Goal: Find specific page/section: Find specific page/section

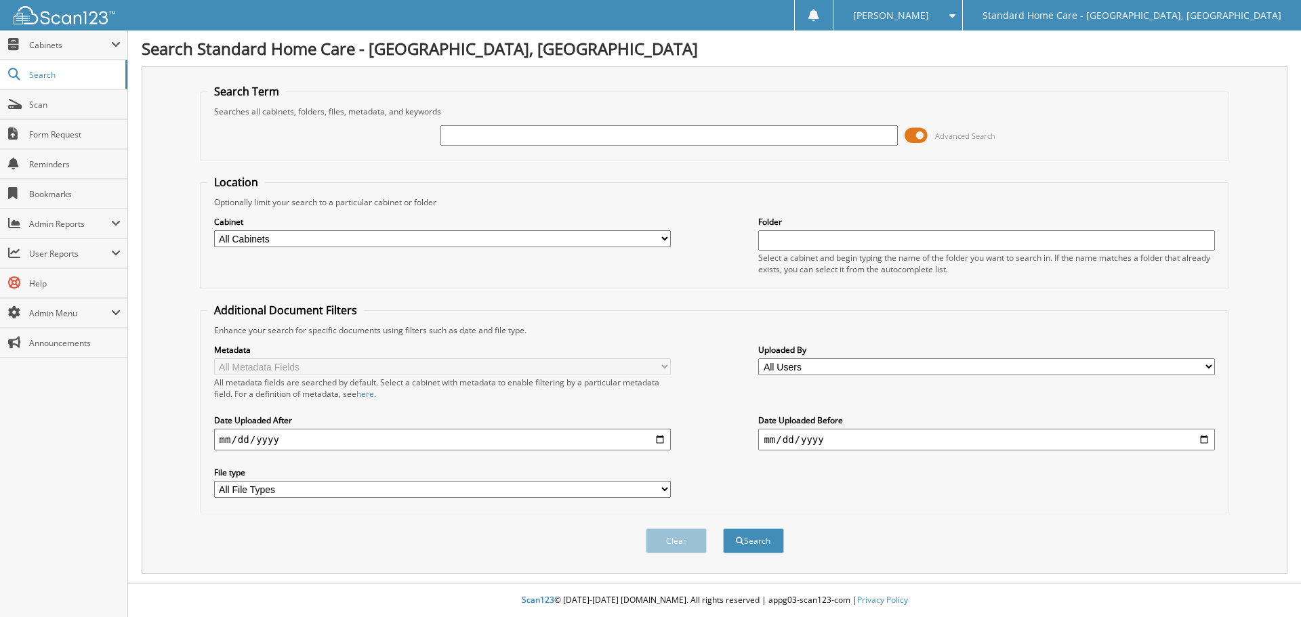
click at [470, 134] on input "text" at bounding box center [668, 135] width 457 height 20
type input "[PERSON_NAME]"
click at [723, 528] on button "Search" at bounding box center [753, 540] width 61 height 25
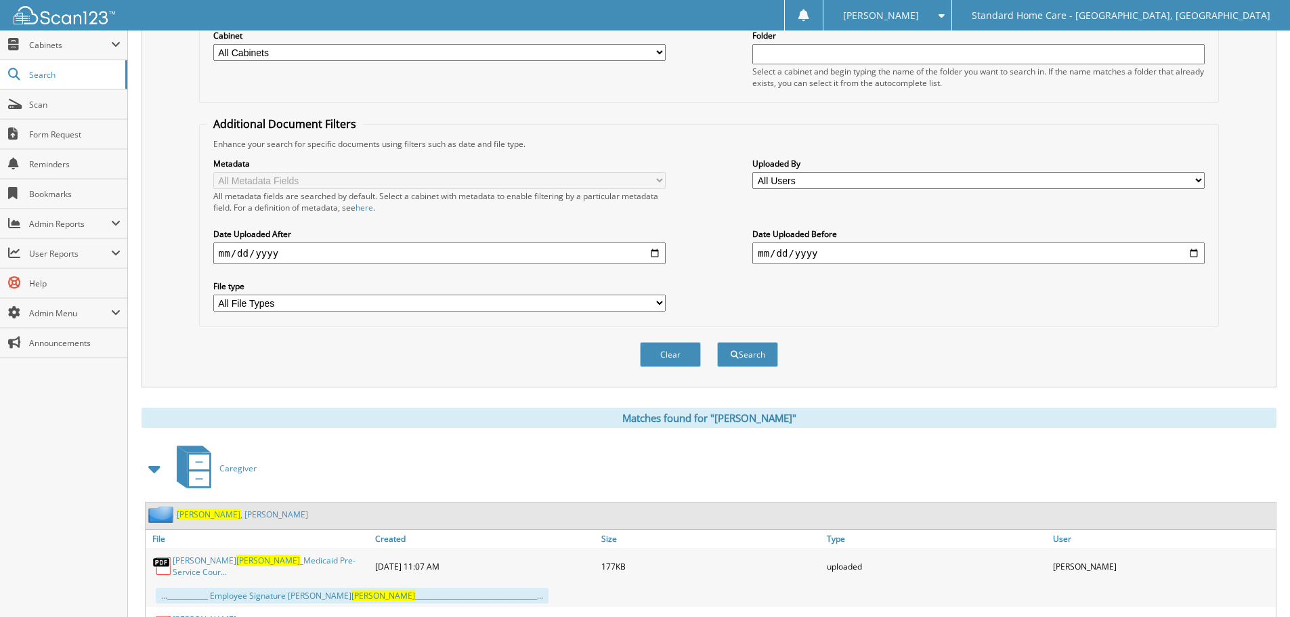
scroll to position [474, 0]
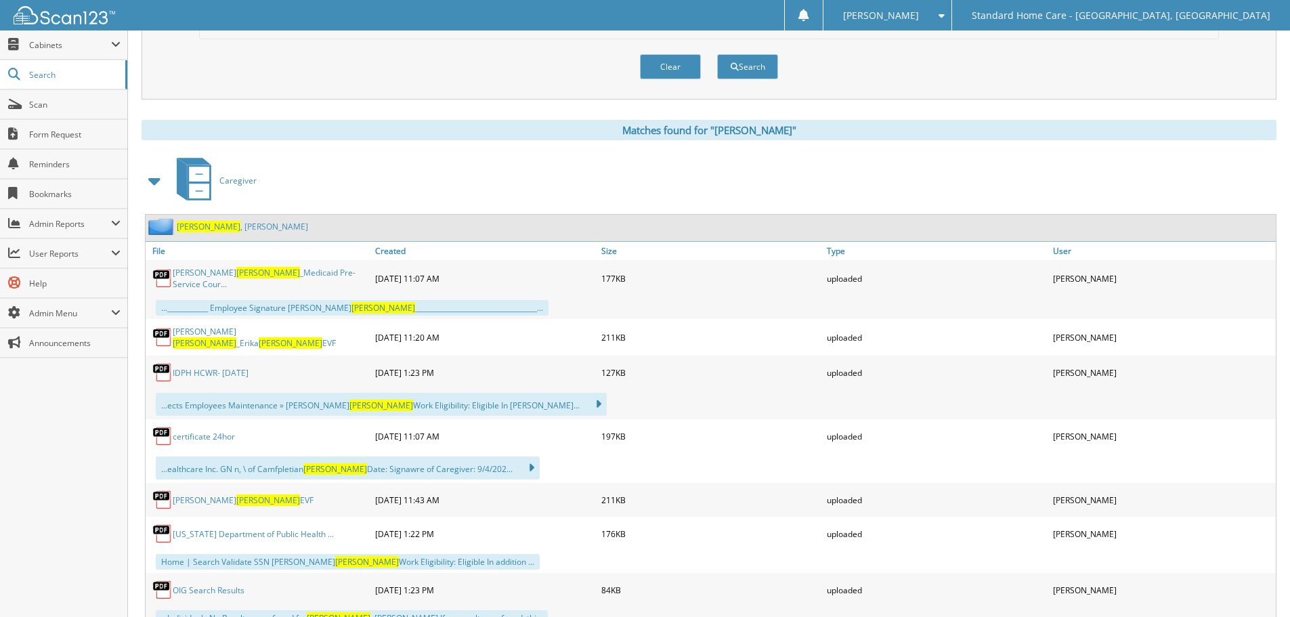
click at [189, 226] on span "[PERSON_NAME]" at bounding box center [209, 227] width 64 height 12
